Goal: Information Seeking & Learning: Check status

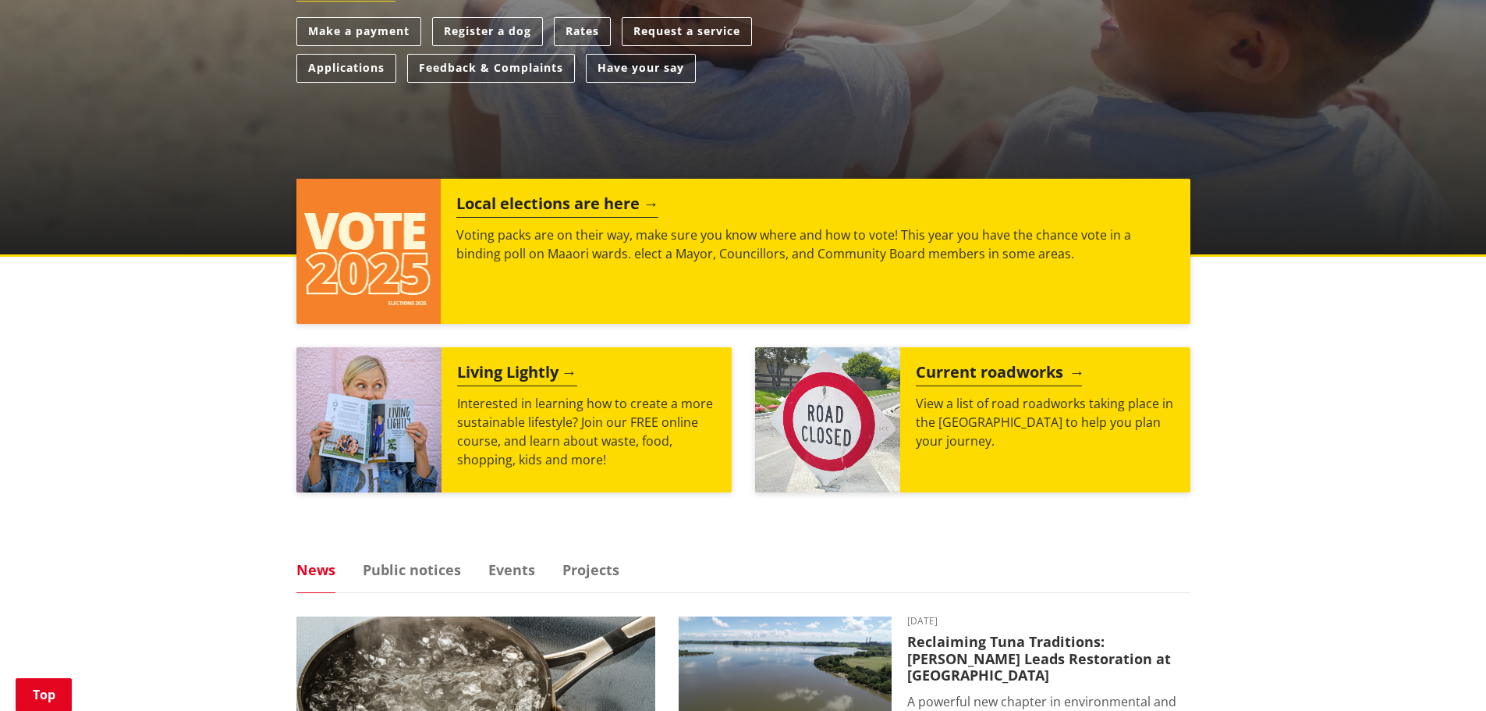
scroll to position [546, 0]
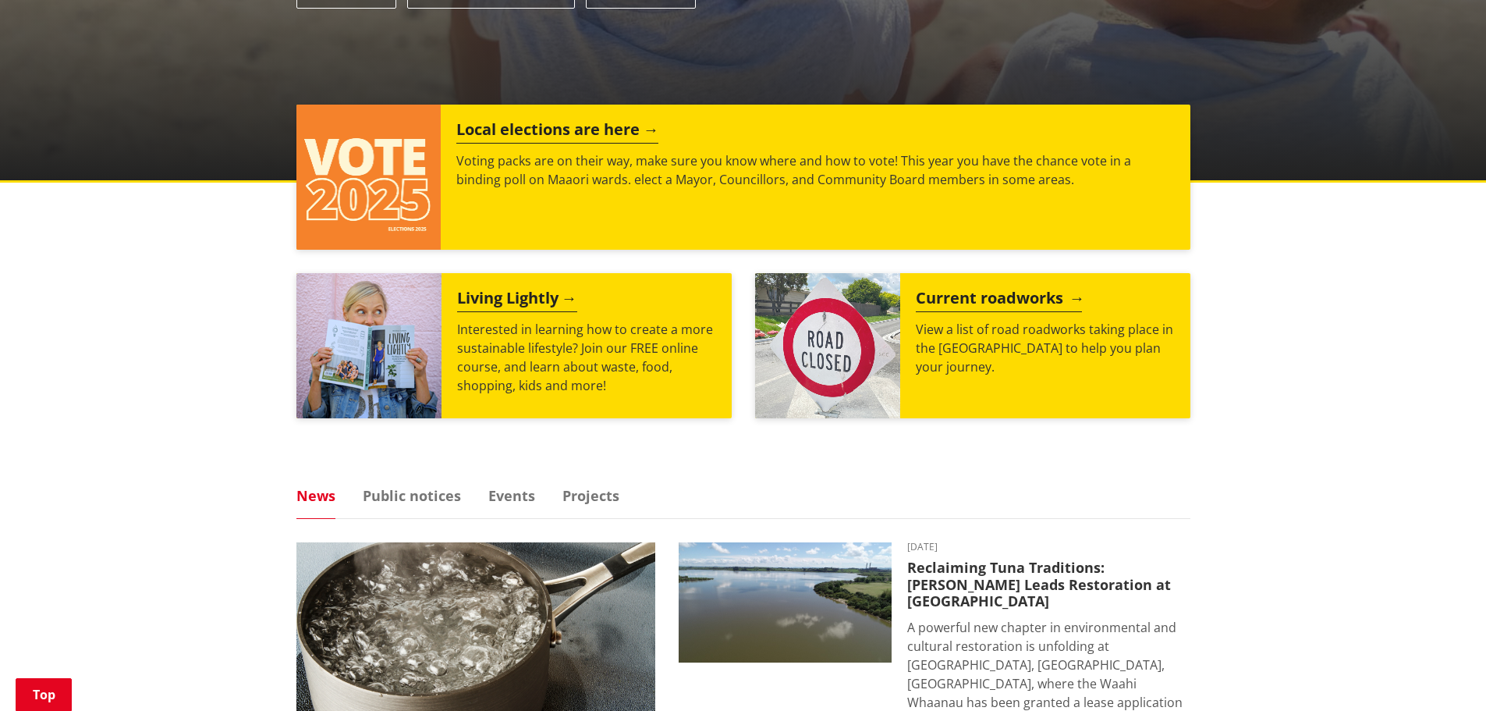
click at [1024, 304] on h2 "Current roadworks" at bounding box center [999, 300] width 166 height 23
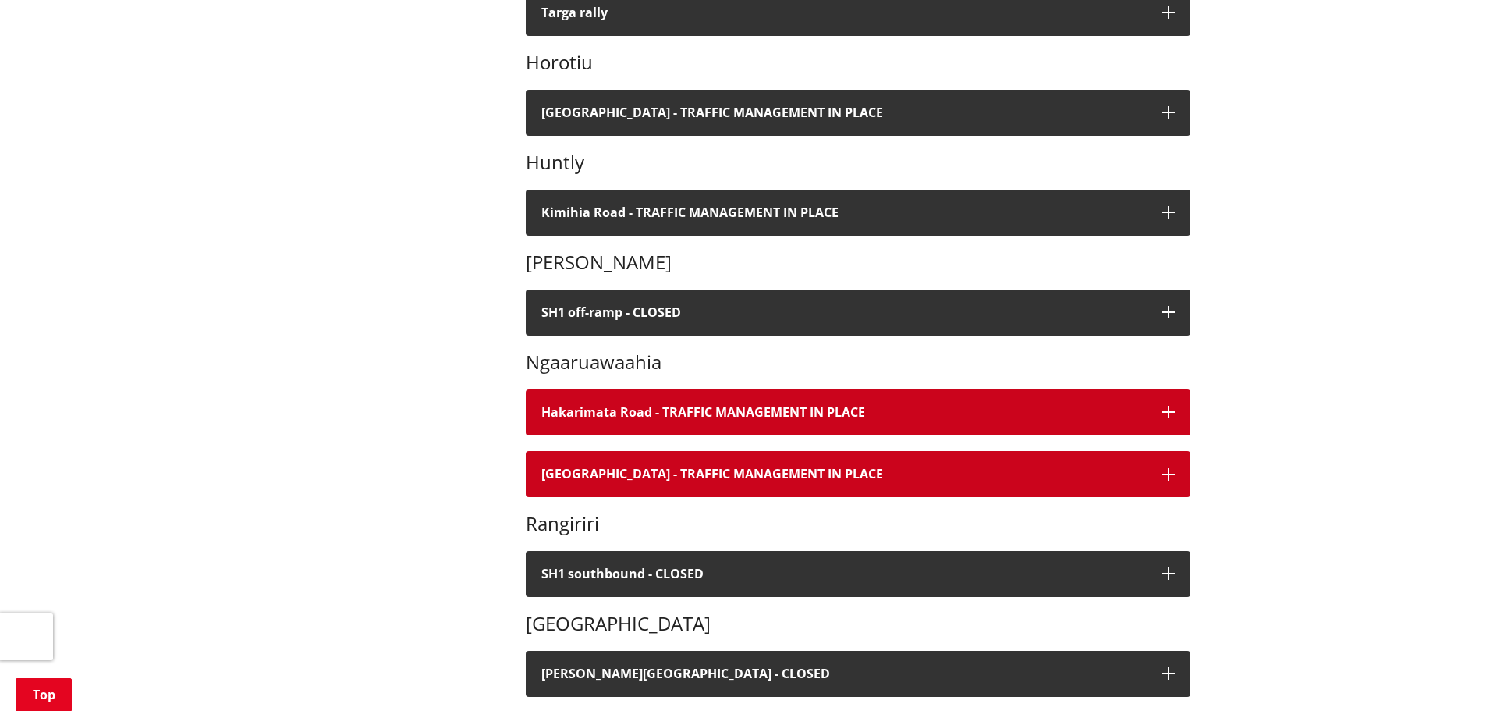
drag, startPoint x: 905, startPoint y: 297, endPoint x: 993, endPoint y: 350, distance: 102.9
click at [905, 405] on h4 "Hakarimata Road - TRAFFIC MANAGEMENT IN PLACE" at bounding box center [843, 412] width 605 height 15
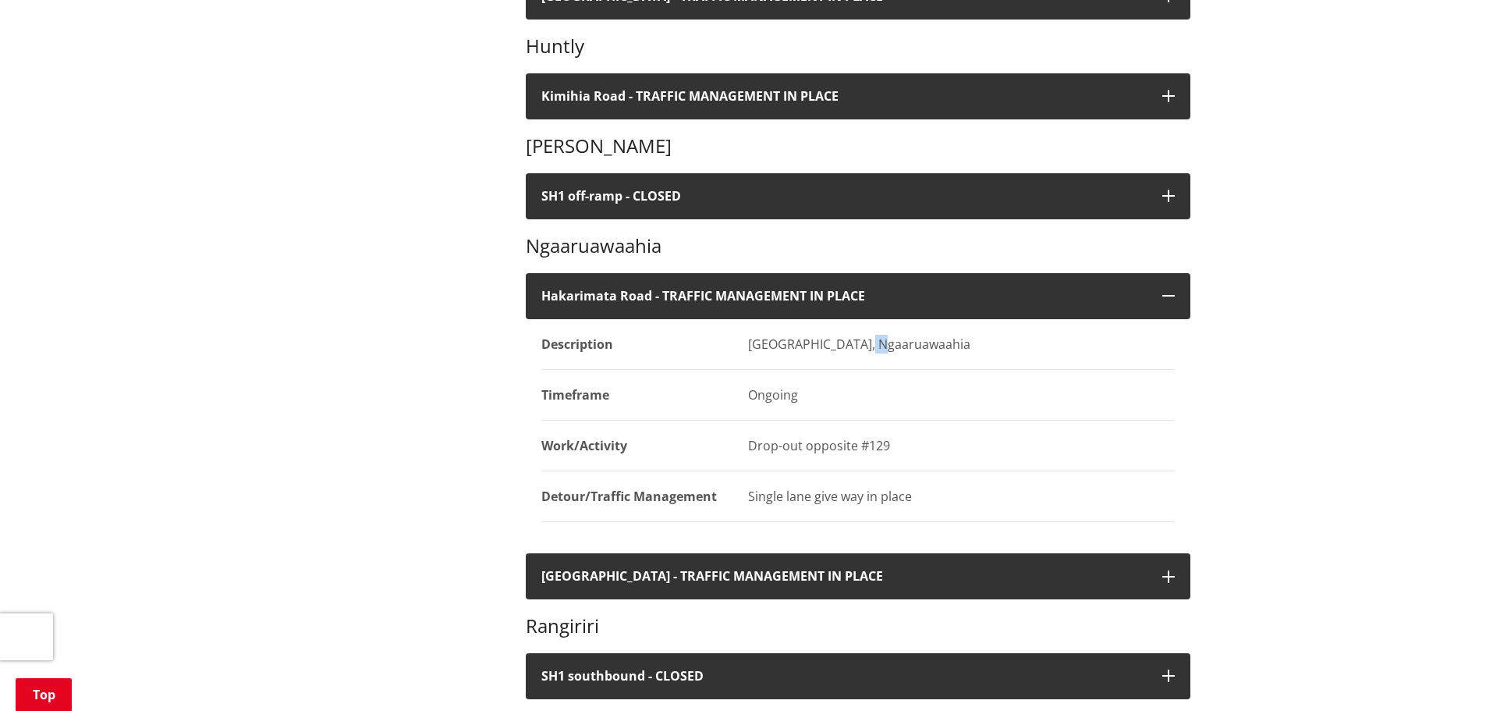
drag, startPoint x: 803, startPoint y: 350, endPoint x: 1021, endPoint y: 350, distance: 217.7
click at [925, 347] on div "[GEOGRAPHIC_DATA], Ngaaruawaahia" at bounding box center [961, 344] width 427 height 19
drag, startPoint x: 1021, startPoint y: 350, endPoint x: 1010, endPoint y: 417, distance: 68.6
click at [1021, 355] on dd "[GEOGRAPHIC_DATA], Ngaaruawaahia" at bounding box center [954, 344] width 442 height 51
click at [1006, 442] on p "Drop-out opposite #129" at bounding box center [961, 445] width 427 height 19
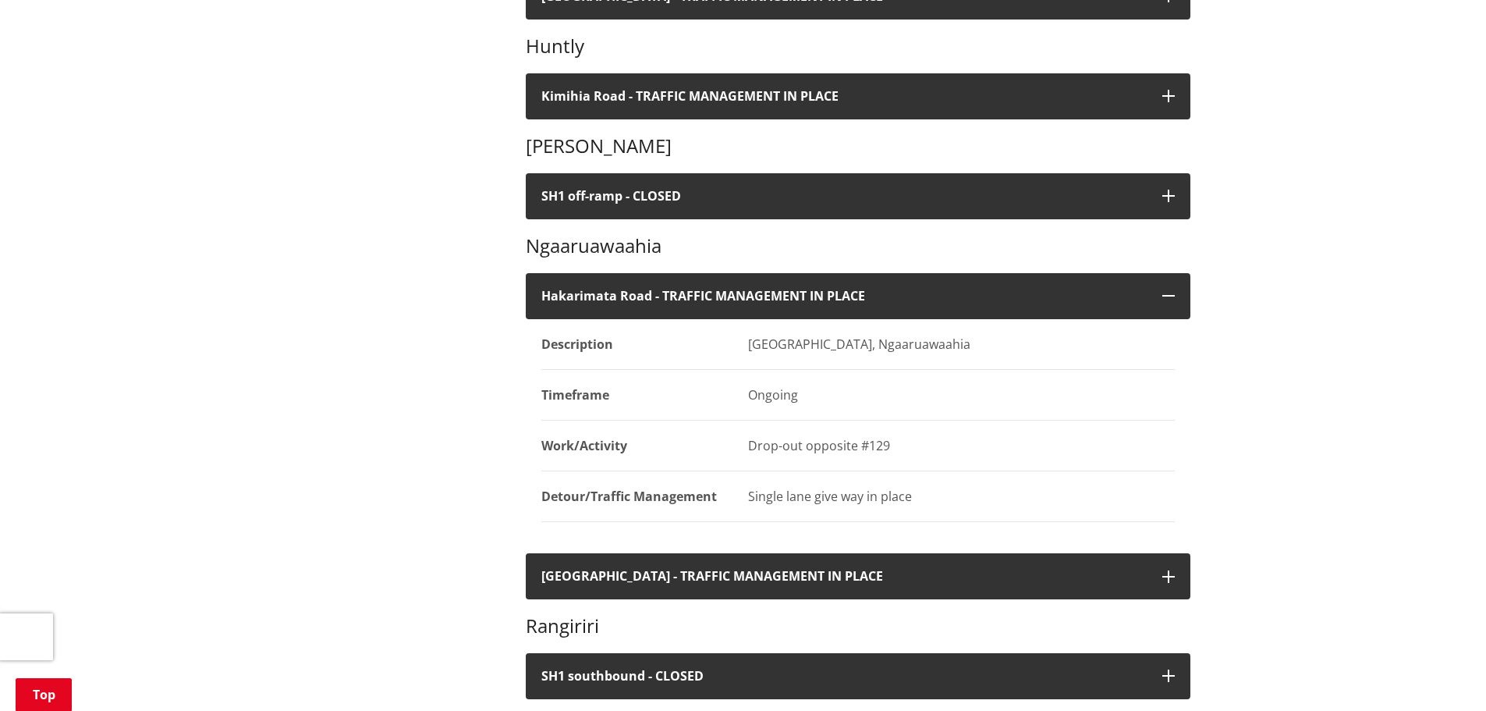
click at [956, 490] on dd "Single lane give way in place" at bounding box center [954, 496] width 442 height 51
drag, startPoint x: 988, startPoint y: 505, endPoint x: 983, endPoint y: 493, distance: 12.6
click at [988, 502] on div "Single lane give way in place" at bounding box center [961, 496] width 427 height 19
drag, startPoint x: 983, startPoint y: 492, endPoint x: 978, endPoint y: 472, distance: 20.8
click at [982, 490] on div "Single lane give way in place" at bounding box center [961, 496] width 427 height 19
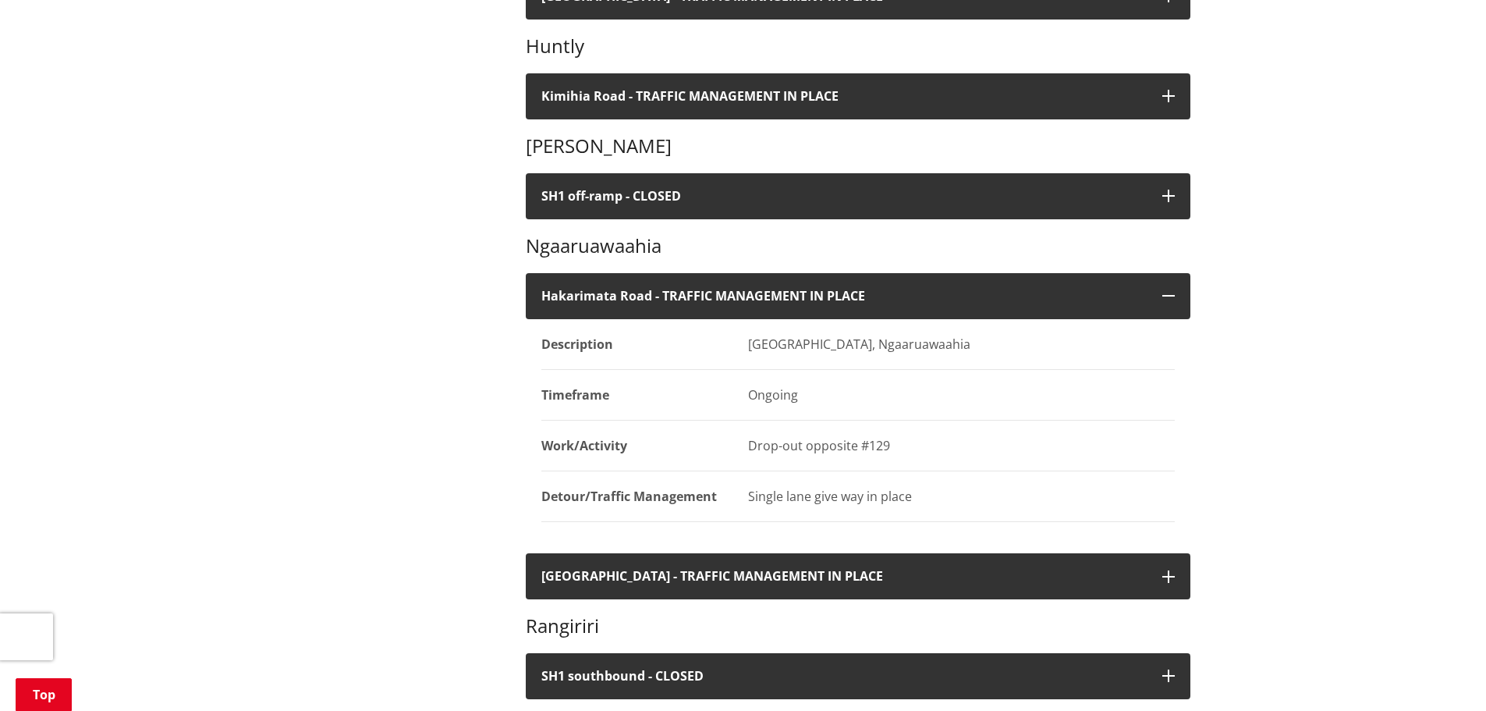
click at [951, 382] on dd "Ongoing" at bounding box center [954, 395] width 442 height 51
click at [803, 445] on p "Drop-out opposite #129" at bounding box center [961, 445] width 427 height 19
click at [911, 445] on p "Drop-out opposite #129" at bounding box center [961, 445] width 427 height 19
click at [946, 455] on dd "Drop-out opposite #129" at bounding box center [954, 446] width 442 height 51
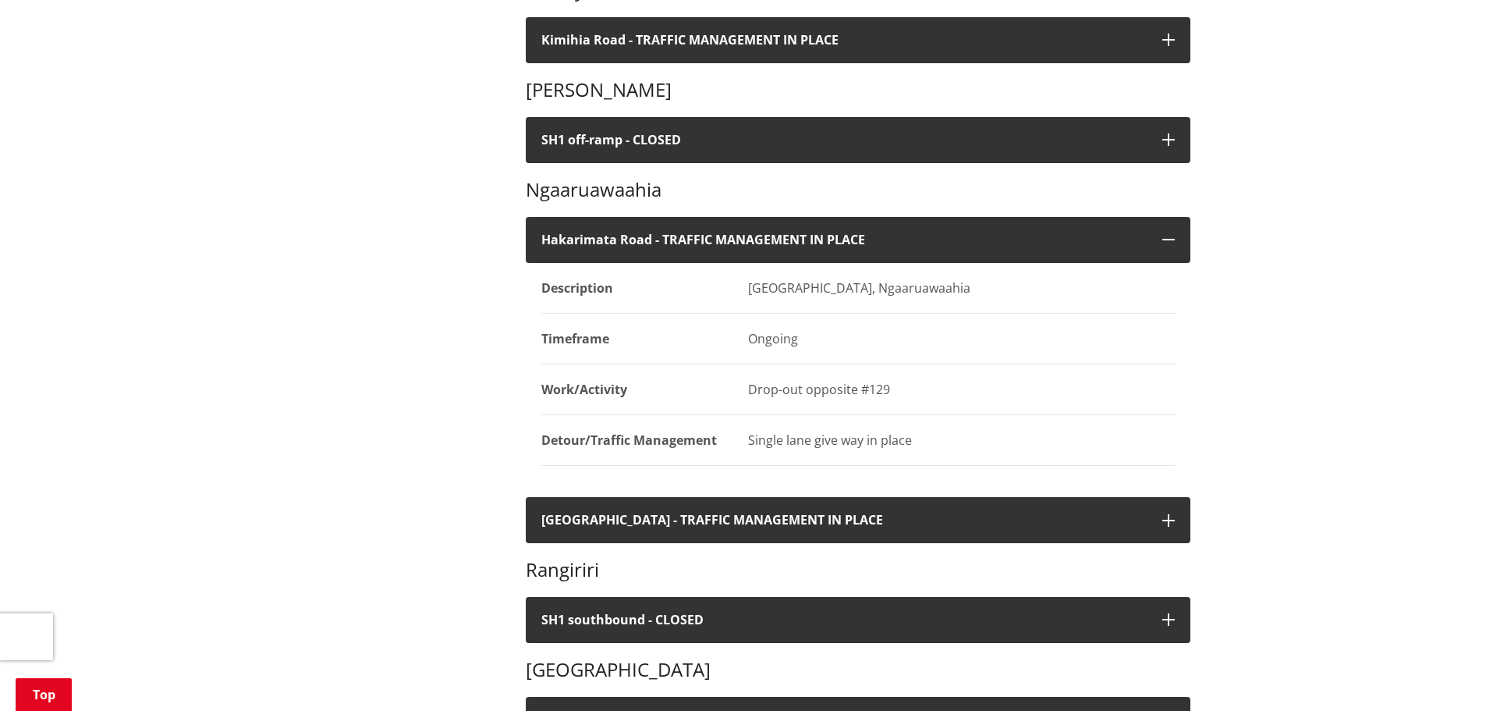
scroll to position [780, 0]
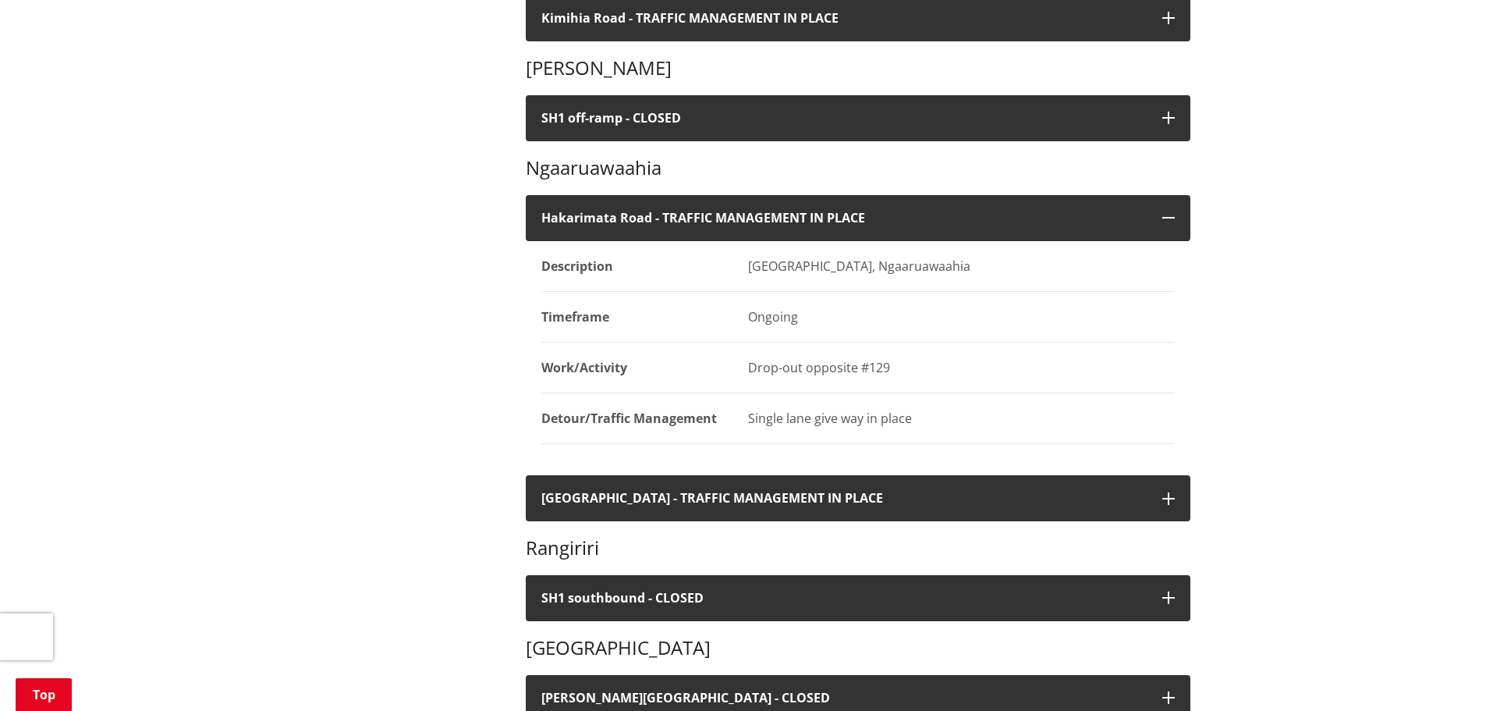
click at [906, 398] on dd "Single lane give way in place" at bounding box center [954, 418] width 442 height 51
drag, startPoint x: 776, startPoint y: 284, endPoint x: 787, endPoint y: 284, distance: 10.9
click at [781, 284] on dd "[GEOGRAPHIC_DATA], Ngaaruawaahia" at bounding box center [954, 266] width 442 height 51
click at [857, 365] on p "Drop-out opposite #129" at bounding box center [961, 367] width 427 height 19
click at [944, 425] on div "Single lane give way in place" at bounding box center [961, 418] width 427 height 19
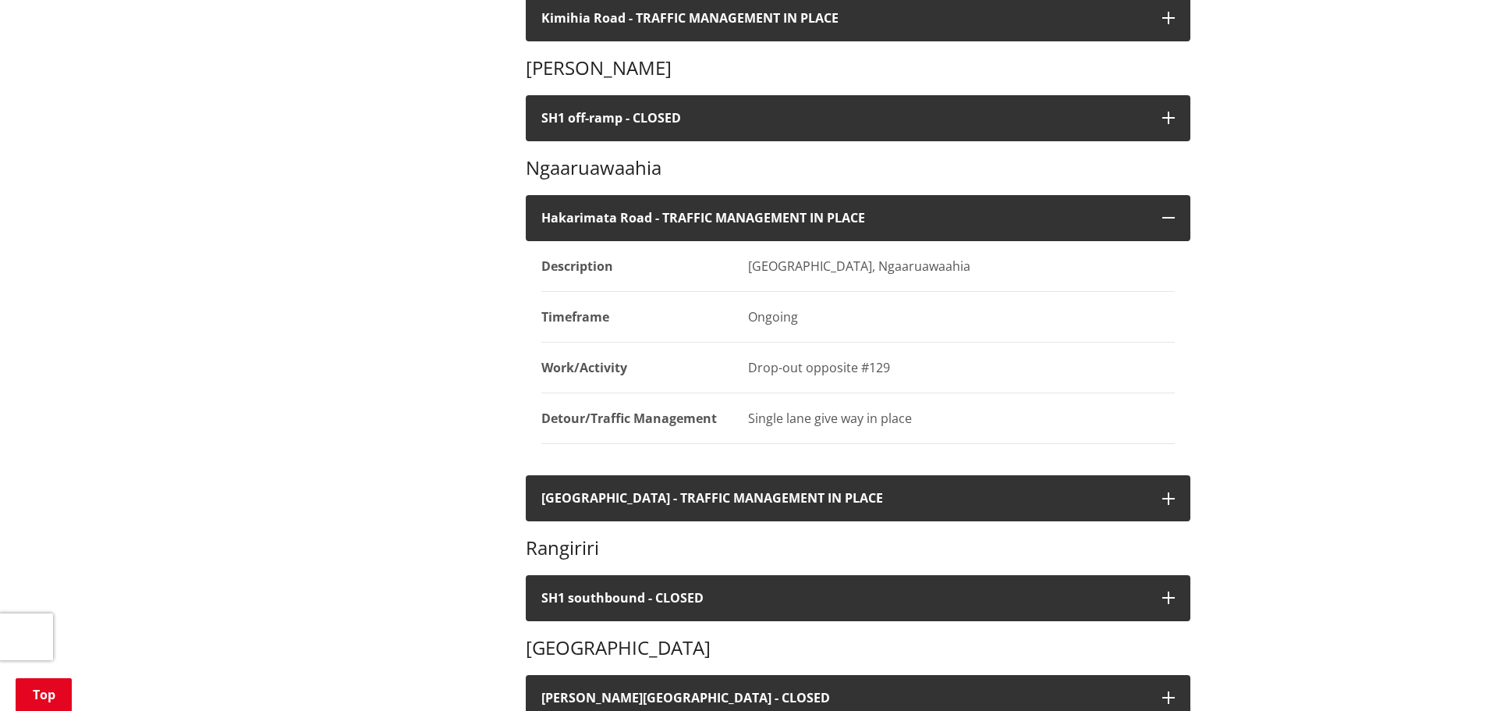
drag, startPoint x: 957, startPoint y: 416, endPoint x: 731, endPoint y: 414, distance: 226.3
click at [733, 414] on dd "Single lane give way in place" at bounding box center [954, 418] width 442 height 51
click at [746, 374] on dd "Drop-out opposite #129" at bounding box center [954, 368] width 442 height 51
